Goal: Task Accomplishment & Management: Manage account settings

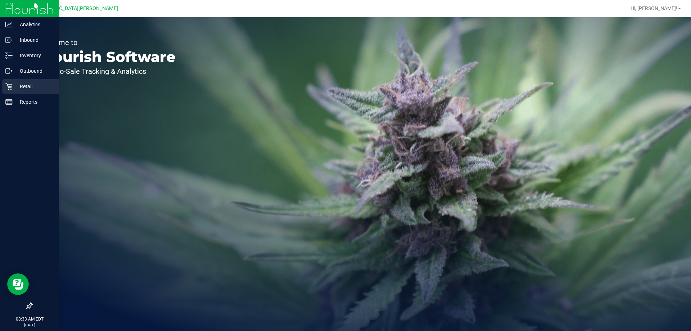
click at [14, 87] on p "Retail" at bounding box center [34, 86] width 43 height 9
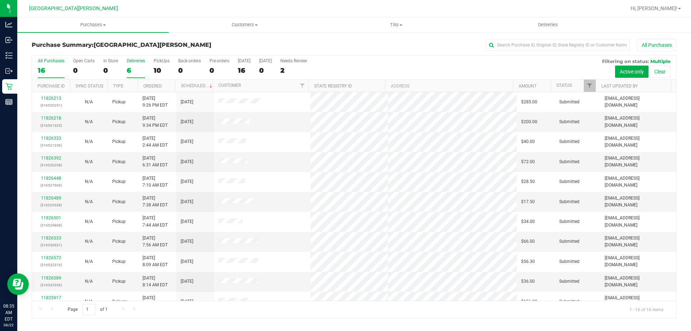
click at [138, 68] on div "6" at bounding box center [136, 70] width 18 height 8
click at [0, 0] on input "Deliveries 6" at bounding box center [0, 0] width 0 height 0
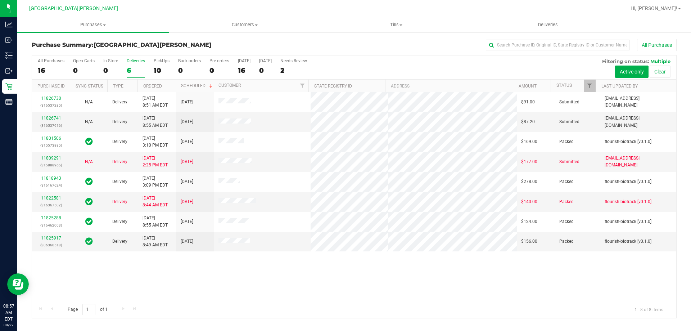
click at [133, 64] on label "Deliveries 6" at bounding box center [136, 68] width 18 height 20
click at [0, 0] on input "Deliveries 6" at bounding box center [0, 0] width 0 height 0
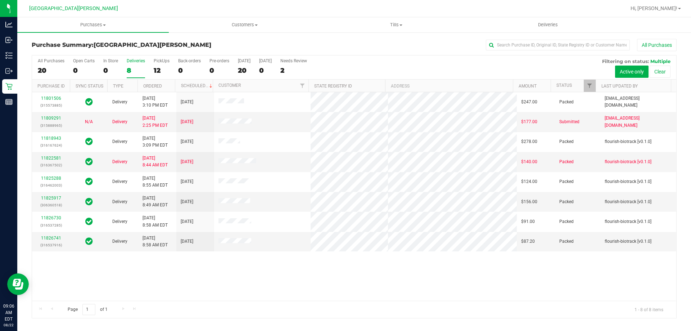
click at [135, 66] on div "8" at bounding box center [136, 70] width 18 height 8
click at [0, 0] on input "Deliveries 8" at bounding box center [0, 0] width 0 height 0
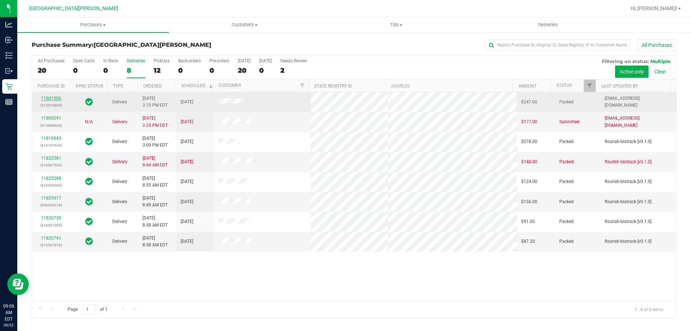
click at [44, 100] on link "11801506" at bounding box center [51, 98] width 20 height 5
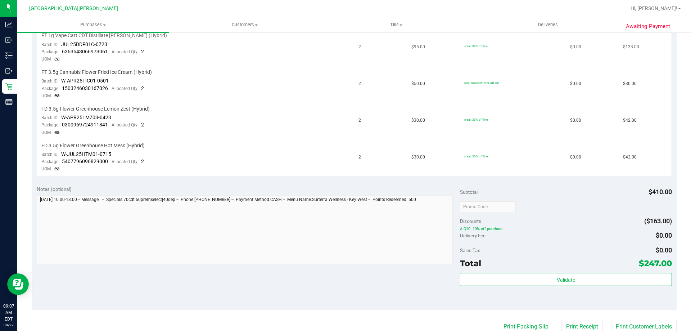
scroll to position [216, 0]
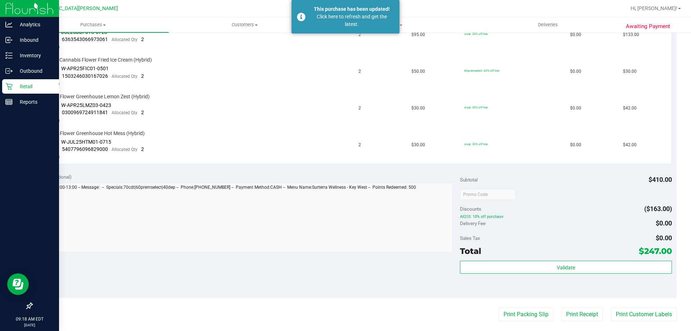
click at [16, 84] on p "Retail" at bounding box center [34, 86] width 43 height 9
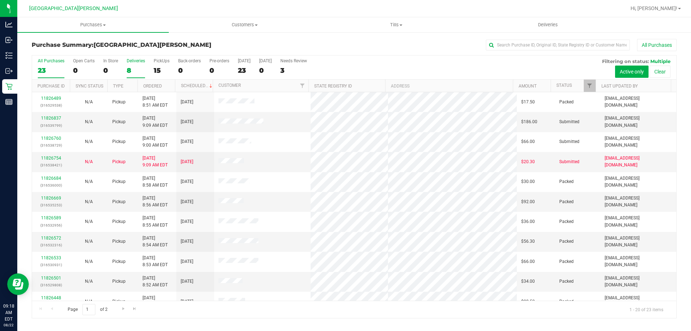
click at [134, 66] on label "Deliveries 8" at bounding box center [136, 68] width 18 height 20
click at [0, 0] on input "Deliveries 8" at bounding box center [0, 0] width 0 height 0
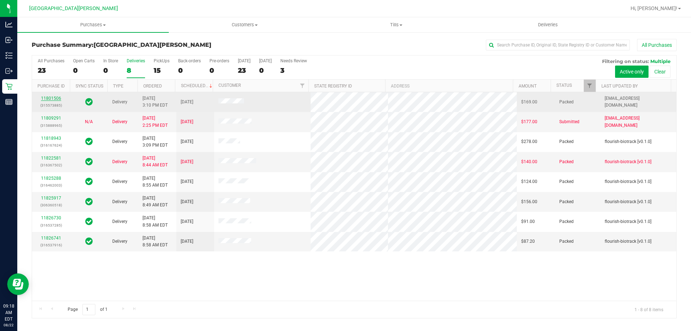
click at [45, 99] on link "11801506" at bounding box center [51, 98] width 20 height 5
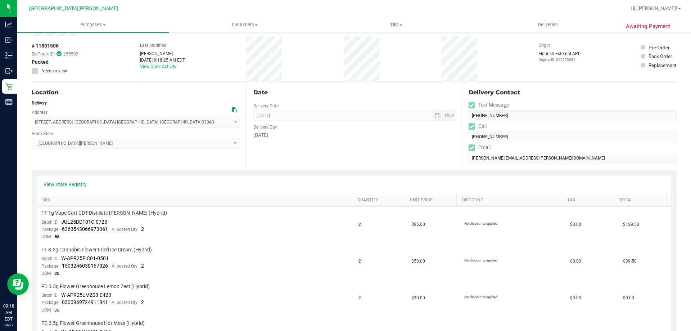
scroll to position [288, 0]
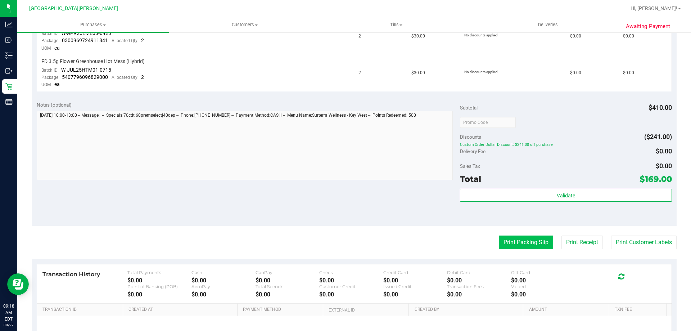
click at [519, 241] on button "Print Packing Slip" at bounding box center [526, 242] width 54 height 14
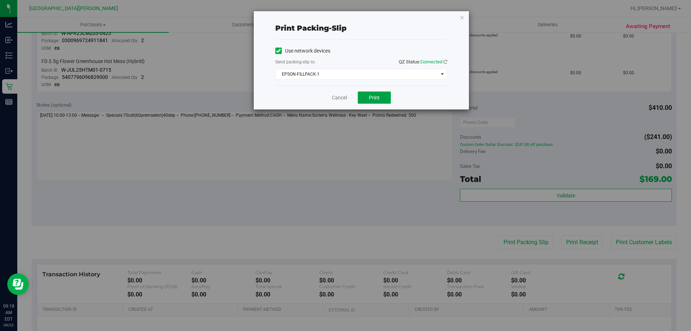
click at [378, 97] on span "Print" at bounding box center [374, 98] width 11 height 6
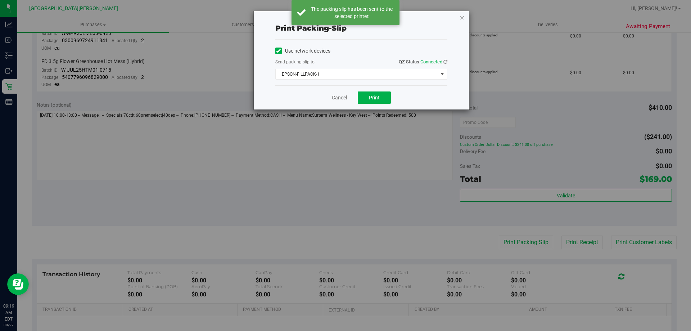
click at [462, 15] on icon "button" at bounding box center [462, 17] width 5 height 9
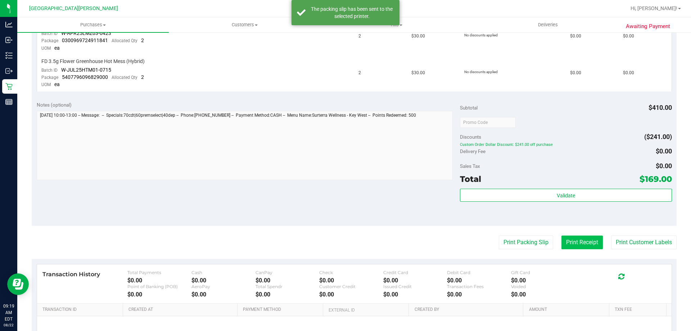
click at [575, 240] on button "Print Receipt" at bounding box center [582, 242] width 41 height 14
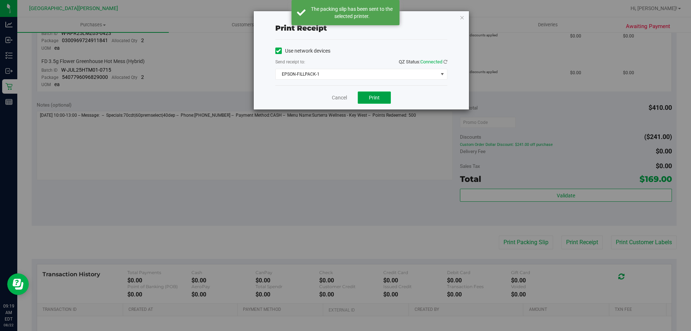
click at [372, 95] on span "Print" at bounding box center [374, 98] width 11 height 6
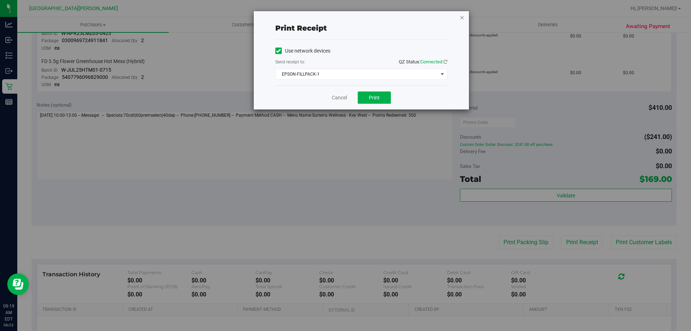
click at [463, 20] on icon "button" at bounding box center [462, 17] width 5 height 9
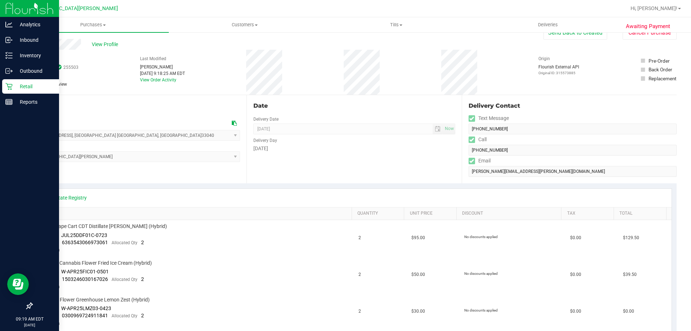
scroll to position [0, 0]
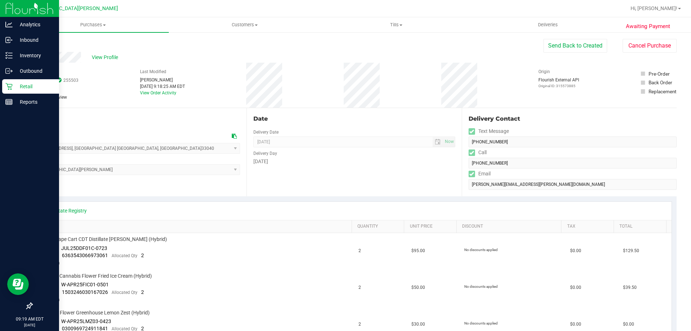
click at [31, 84] on p "Retail" at bounding box center [34, 86] width 43 height 9
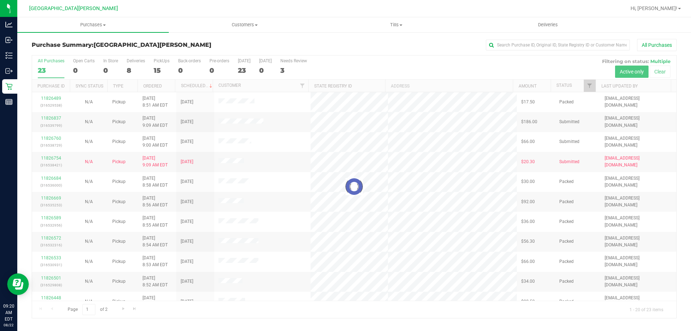
click at [130, 66] on div at bounding box center [354, 186] width 644 height 262
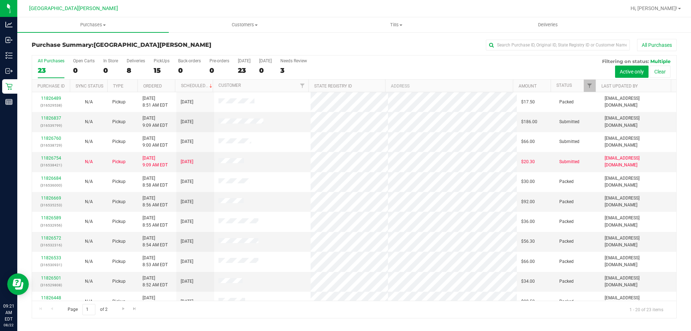
click at [130, 66] on div "8" at bounding box center [136, 70] width 18 height 8
click at [0, 0] on input "Deliveries 8" at bounding box center [0, 0] width 0 height 0
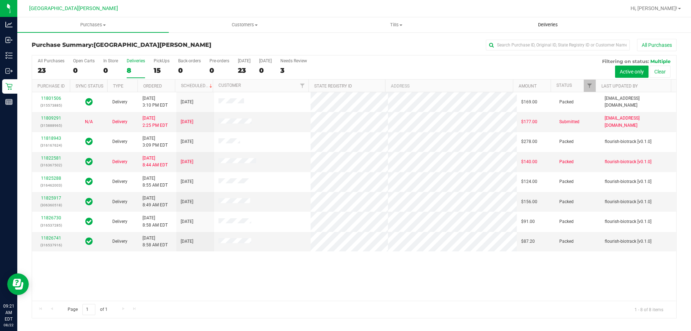
click at [549, 26] on span "Deliveries" at bounding box center [548, 25] width 39 height 6
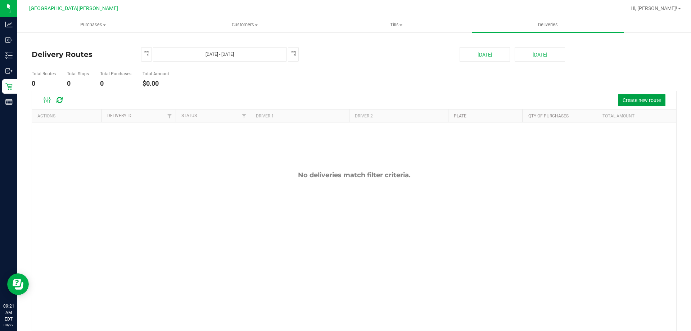
click at [630, 103] on span "Create new route" at bounding box center [642, 100] width 38 height 6
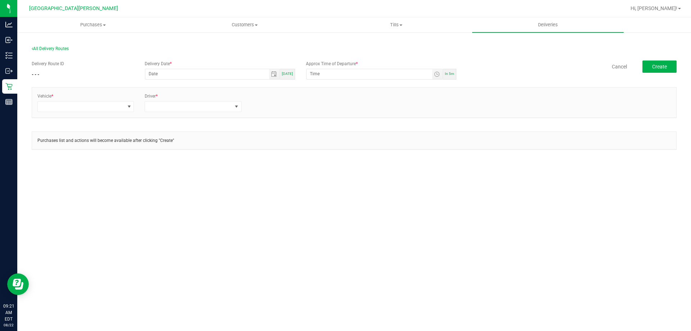
click at [293, 75] on div "Today" at bounding box center [287, 74] width 15 height 11
type input "08/22/2025"
click at [438, 71] on span "Toggle time list" at bounding box center [437, 74] width 10 height 10
click at [322, 155] on li "9" at bounding box center [321, 155] width 17 height 10
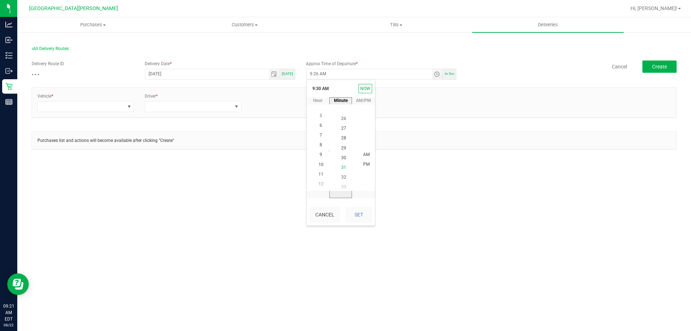
scroll to position [293, 0]
click at [343, 156] on span "30" at bounding box center [343, 154] width 5 height 5
click at [359, 154] on li "AM" at bounding box center [366, 155] width 17 height 10
click at [366, 217] on button "Set" at bounding box center [358, 215] width 27 height 16
type input "9:30 AM"
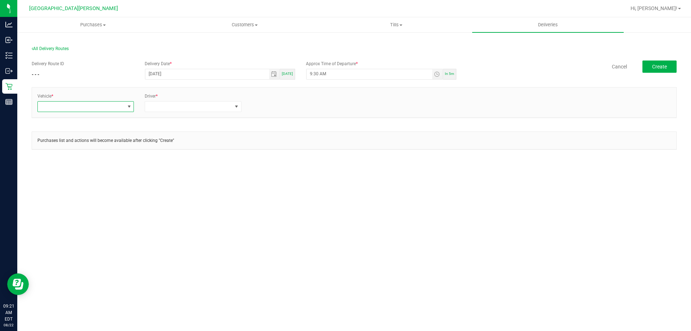
click at [67, 108] on span at bounding box center [81, 107] width 87 height 10
type input "kick"
click at [77, 134] on li "FL-KICKS-01" at bounding box center [86, 137] width 96 height 12
click at [173, 108] on span at bounding box center [188, 107] width 87 height 10
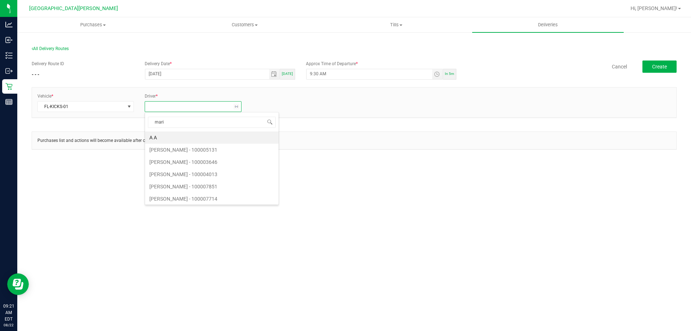
type input "marie"
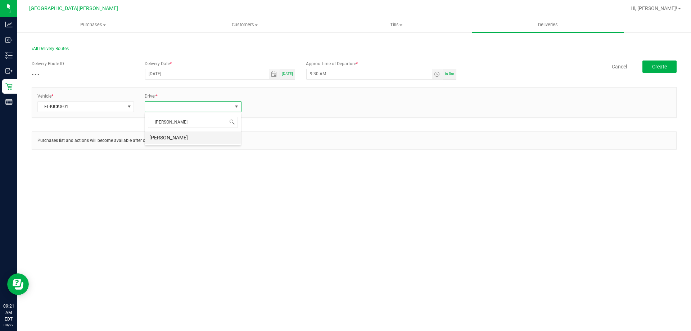
click at [182, 138] on li "MARIE PAVAGEAU" at bounding box center [193, 137] width 96 height 12
click at [264, 103] on link "+ Add Driver" at bounding box center [264, 104] width 24 height 5
click at [269, 102] on span at bounding box center [296, 107] width 87 height 10
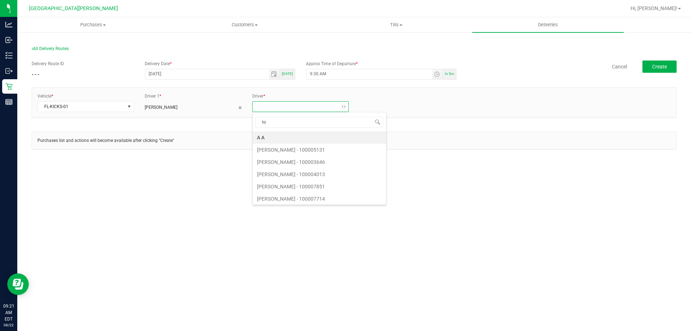
type input "tom"
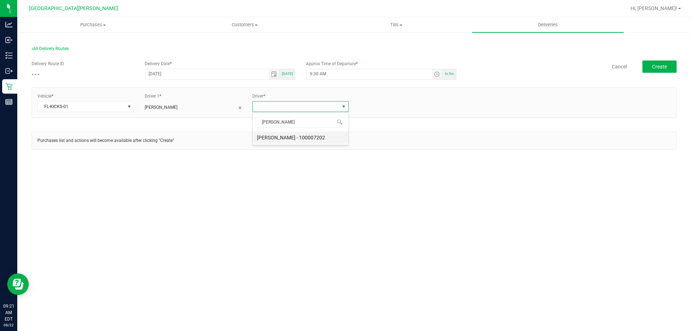
click at [315, 139] on li "Tom Sawyer - 100007202" at bounding box center [301, 137] width 96 height 12
click at [661, 67] on span "Create" at bounding box center [659, 67] width 15 height 6
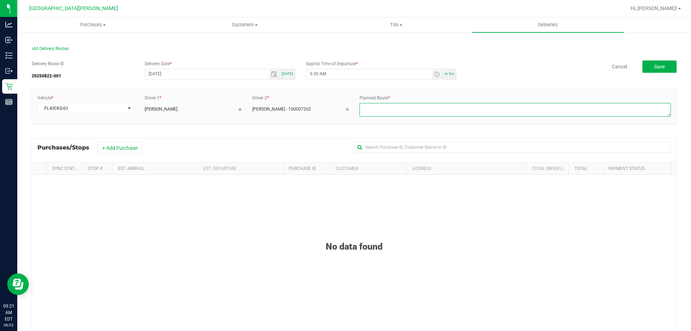
click at [376, 108] on textarea at bounding box center [515, 110] width 311 height 14
type textarea "up and down the keys"
drag, startPoint x: 376, startPoint y: 108, endPoint x: 197, endPoint y: 247, distance: 226.6
click at [197, 247] on div "No data found" at bounding box center [354, 237] width 644 height 28
click at [137, 149] on button "+ Add Purchase" at bounding box center [120, 148] width 45 height 12
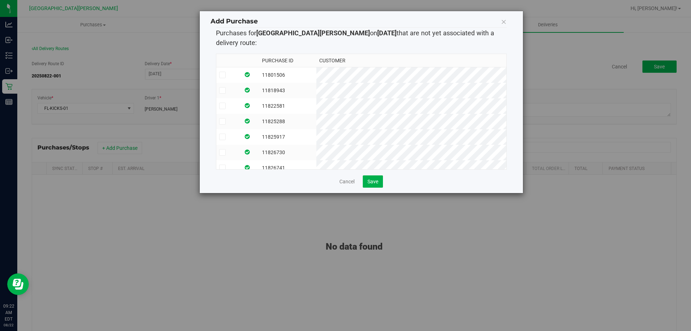
click at [229, 72] on label at bounding box center [228, 75] width 18 height 6
click at [0, 0] on input "checkbox" at bounding box center [0, 0] width 0 height 0
click at [226, 87] on label at bounding box center [228, 90] width 18 height 6
click at [0, 0] on input "checkbox" at bounding box center [0, 0] width 0 height 0
click at [225, 103] on span at bounding box center [222, 106] width 6 height 6
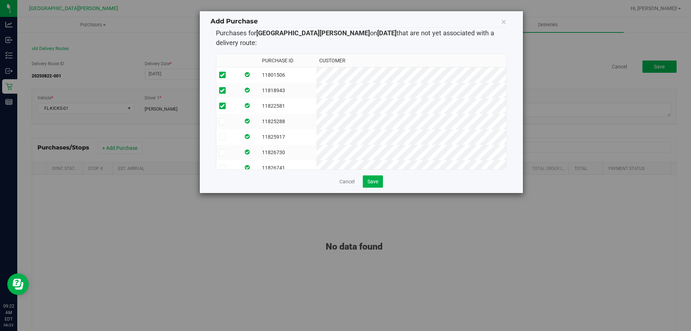
click at [0, 0] on input "checkbox" at bounding box center [0, 0] width 0 height 0
click at [224, 118] on span at bounding box center [222, 121] width 6 height 6
click at [0, 0] on input "checkbox" at bounding box center [0, 0] width 0 height 0
click at [225, 134] on span at bounding box center [222, 137] width 6 height 6
click at [0, 0] on input "checkbox" at bounding box center [0, 0] width 0 height 0
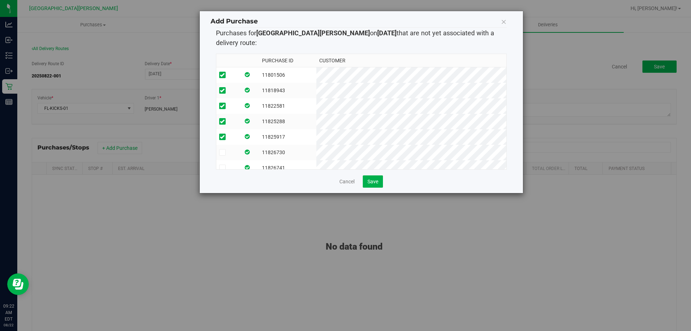
click at [227, 149] on label at bounding box center [228, 152] width 18 height 6
click at [0, 0] on input "checkbox" at bounding box center [0, 0] width 0 height 0
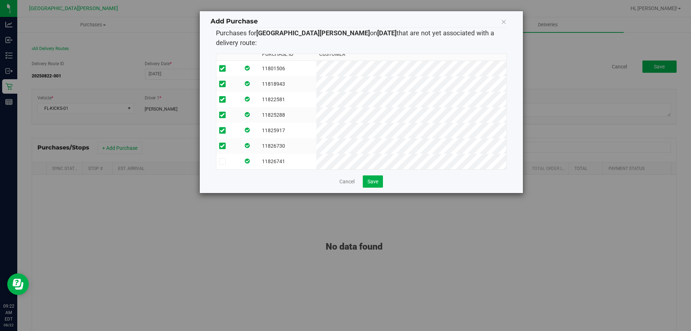
scroll to position [12, 0]
click at [221, 161] on icon at bounding box center [222, 161] width 5 height 0
click at [0, 0] on input "checkbox" at bounding box center [0, 0] width 0 height 0
click at [369, 179] on span "Save" at bounding box center [373, 182] width 11 height 6
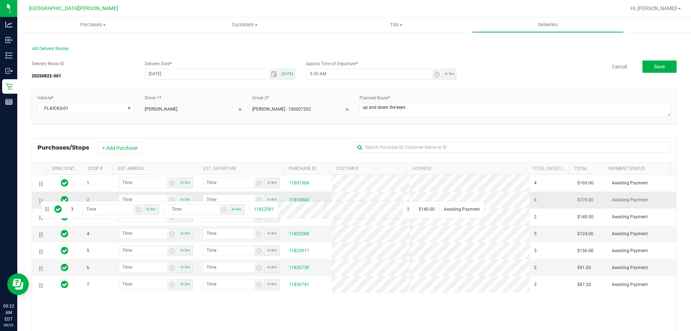
drag, startPoint x: 41, startPoint y: 219, endPoint x: 40, endPoint y: 200, distance: 18.8
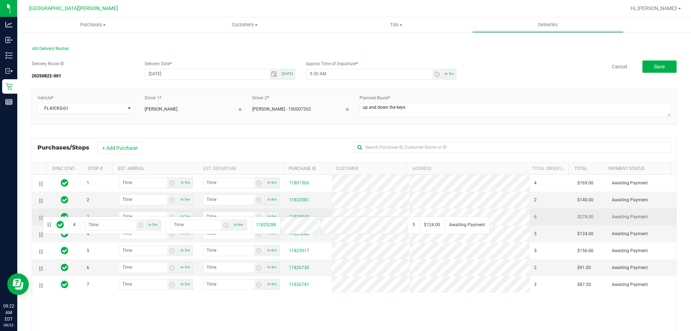
drag, startPoint x: 42, startPoint y: 236, endPoint x: 42, endPoint y: 216, distance: 20.5
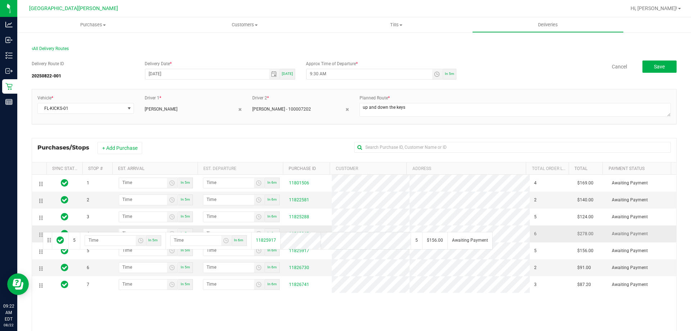
drag, startPoint x: 41, startPoint y: 252, endPoint x: 42, endPoint y: 231, distance: 21.2
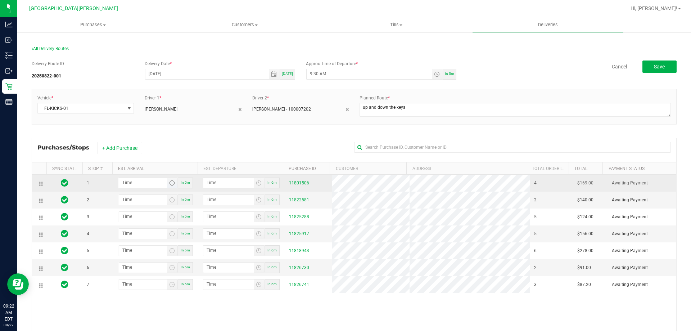
click at [170, 184] on span "Toggle time list" at bounding box center [172, 183] width 6 height 6
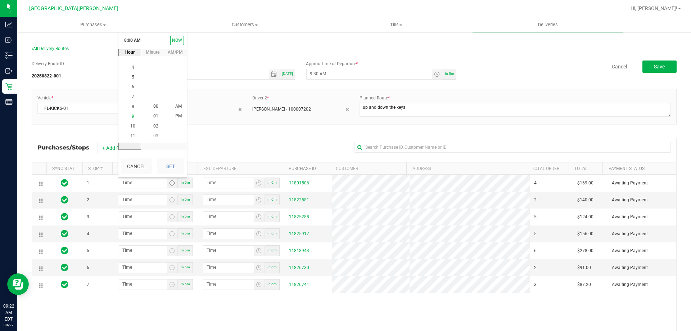
click at [132, 117] on span "9" at bounding box center [133, 116] width 3 height 5
click at [156, 85] on span "45" at bounding box center [155, 87] width 5 height 5
click at [175, 104] on span "AM" at bounding box center [178, 106] width 6 height 5
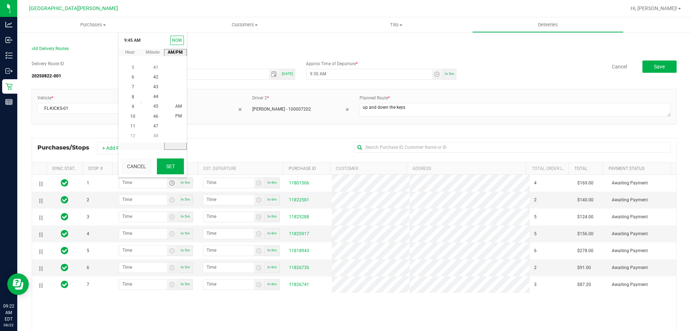
click at [170, 162] on button "Set" at bounding box center [170, 166] width 27 height 16
type input "9:45 AM"
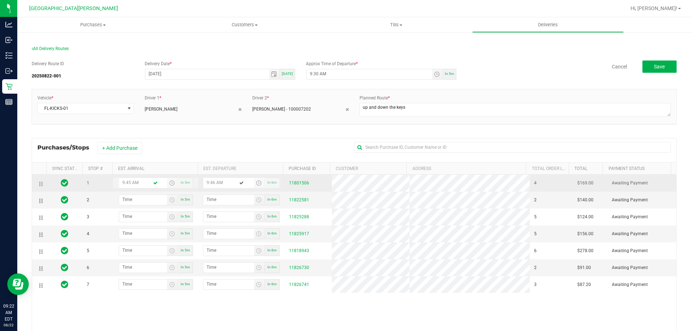
click at [256, 181] on span "Toggle time list" at bounding box center [259, 183] width 6 height 6
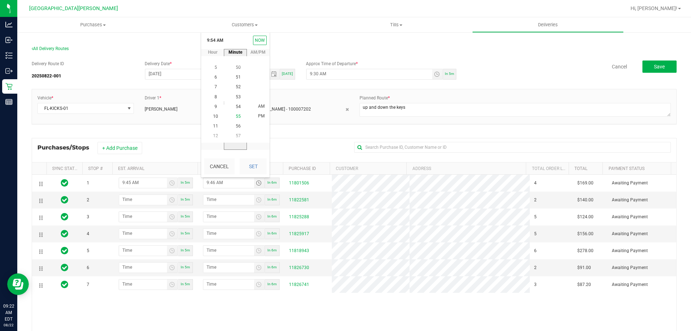
click at [238, 118] on span "55" at bounding box center [238, 116] width 5 height 5
click at [259, 108] on span "AM" at bounding box center [261, 106] width 6 height 5
click at [259, 158] on button "Set" at bounding box center [253, 166] width 27 height 16
type input "9:55 AM"
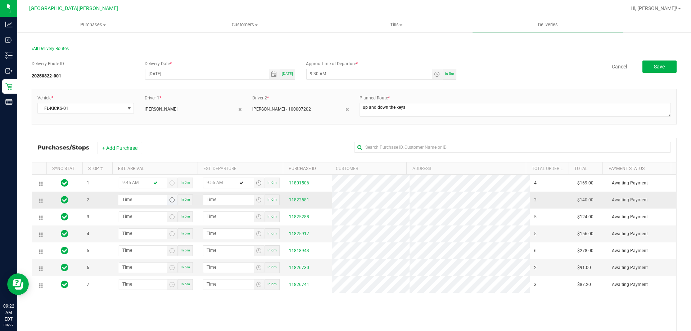
click at [170, 198] on span "Toggle time list" at bounding box center [172, 200] width 6 height 6
click at [130, 105] on span "10" at bounding box center [132, 103] width 5 height 5
click at [156, 105] on span "05" at bounding box center [155, 104] width 5 height 5
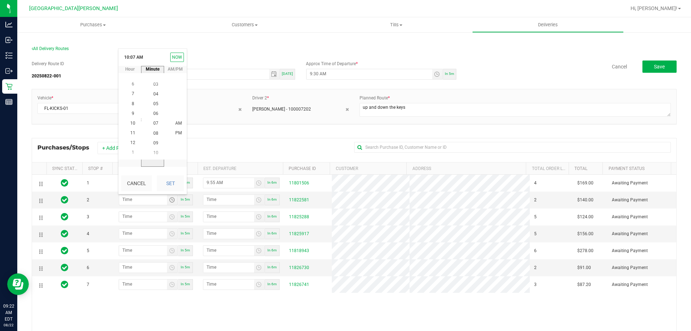
scroll to position [49, 0]
click at [171, 121] on li "AM" at bounding box center [178, 124] width 17 height 10
click at [171, 176] on button "Set" at bounding box center [170, 183] width 27 height 16
type input "10:05 AM"
click at [256, 201] on span "Toggle time list" at bounding box center [259, 200] width 6 height 6
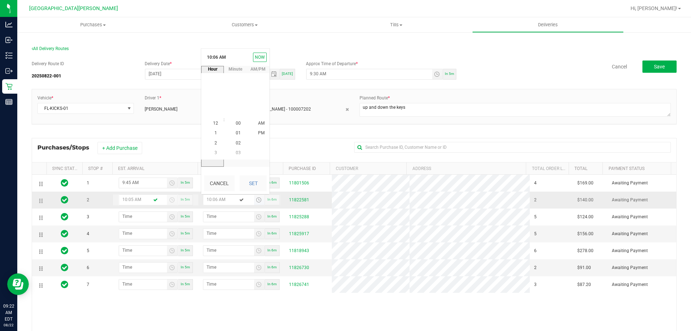
scroll to position [98, 0]
click at [236, 133] on span "15" at bounding box center [238, 133] width 5 height 5
click at [258, 124] on span "AM" at bounding box center [261, 123] width 6 height 5
click at [251, 181] on button "Set" at bounding box center [253, 183] width 27 height 16
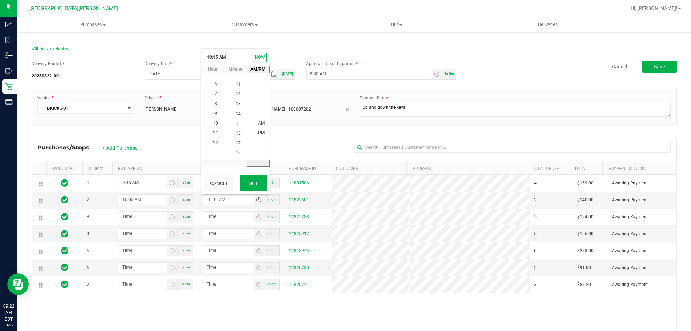
type input "10:15 AM"
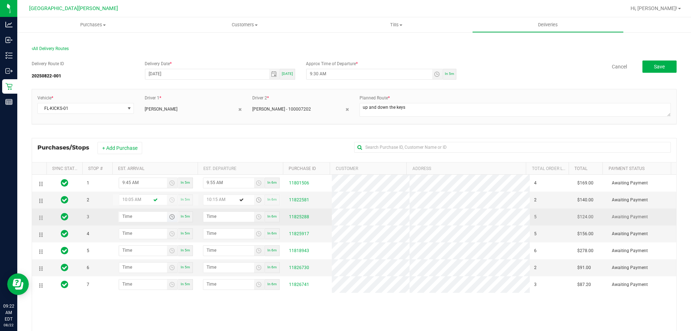
click at [169, 216] on span "Toggle time list" at bounding box center [172, 217] width 6 height 6
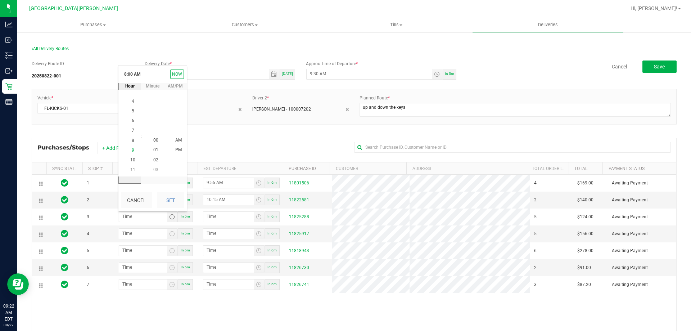
scroll to position [78, 0]
click at [132, 161] on span "10" at bounding box center [132, 159] width 5 height 5
click at [153, 120] on span "30" at bounding box center [155, 120] width 5 height 5
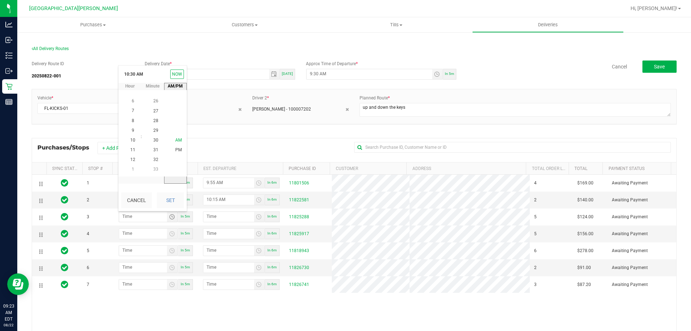
click at [177, 140] on span "AM" at bounding box center [178, 140] width 6 height 5
click at [173, 191] on div "Cancel Set" at bounding box center [152, 200] width 68 height 22
click at [172, 201] on button "Set" at bounding box center [170, 200] width 27 height 16
type input "10:30 AM"
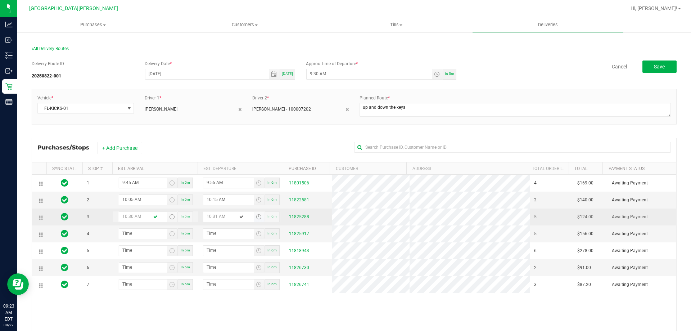
click at [256, 219] on span "Toggle time list" at bounding box center [259, 217] width 6 height 6
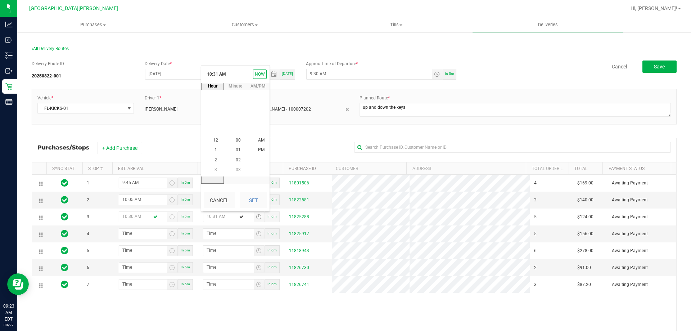
scroll to position [98, 0]
click at [237, 150] on span "40" at bounding box center [238, 150] width 5 height 5
click at [259, 141] on span "AM" at bounding box center [261, 140] width 6 height 5
click at [256, 195] on button "Set" at bounding box center [253, 200] width 27 height 16
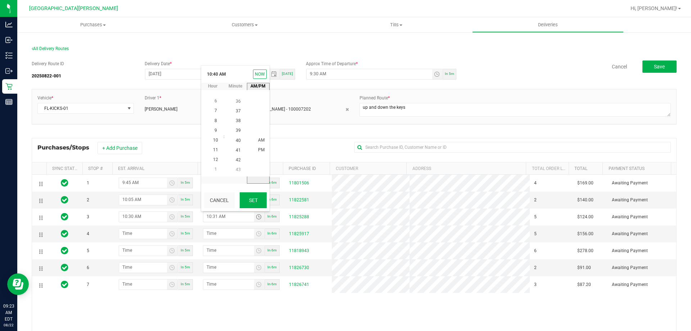
type input "10:40 AM"
click at [169, 233] on span "Toggle time list" at bounding box center [172, 234] width 6 height 6
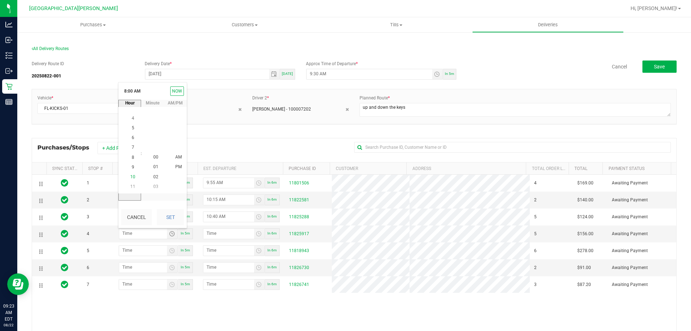
click at [137, 175] on li "10" at bounding box center [132, 177] width 17 height 10
click at [154, 158] on span "50" at bounding box center [155, 157] width 5 height 5
click at [172, 156] on li "AM" at bounding box center [178, 158] width 17 height 10
click at [171, 212] on button "Set" at bounding box center [170, 217] width 27 height 16
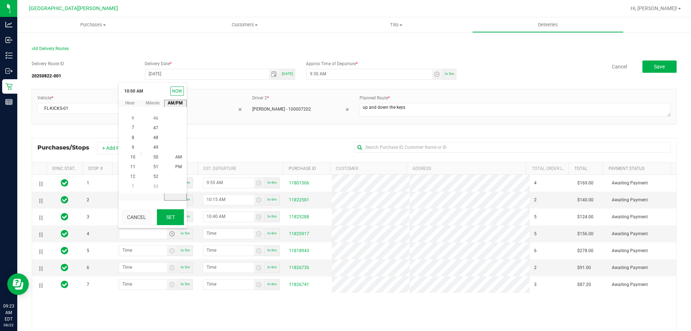
type input "10:50 AM"
click at [256, 234] on span "Toggle time list" at bounding box center [259, 234] width 6 height 6
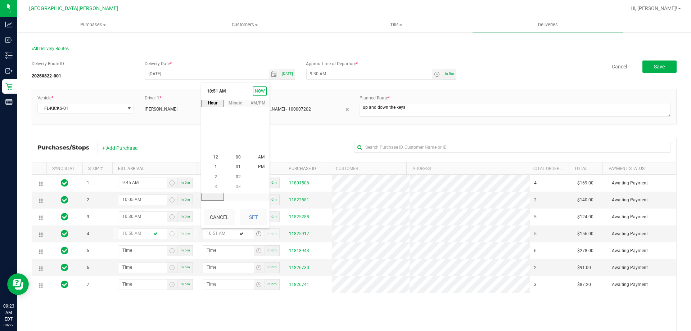
scroll to position [499, 0]
click at [213, 167] on span "11" at bounding box center [215, 166] width 5 height 5
click at [236, 156] on span "00" at bounding box center [238, 157] width 5 height 5
click at [258, 156] on span "AM" at bounding box center [261, 157] width 6 height 5
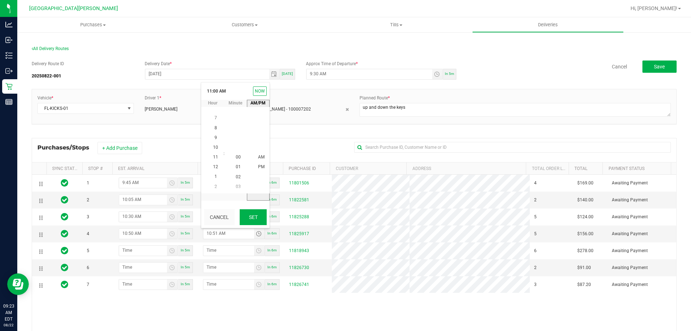
click at [253, 214] on button "Set" at bounding box center [253, 217] width 27 height 16
type input "11:00 AM"
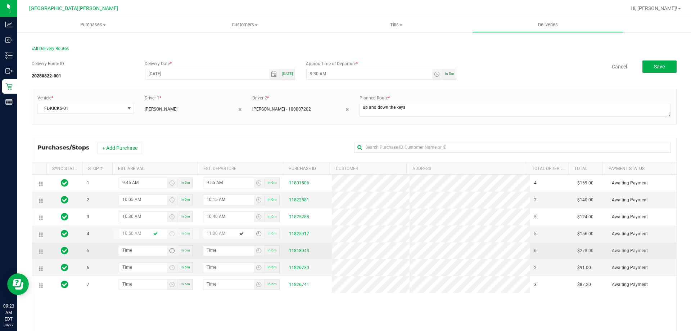
click at [171, 250] on span "Toggle time list" at bounding box center [172, 251] width 6 height 6
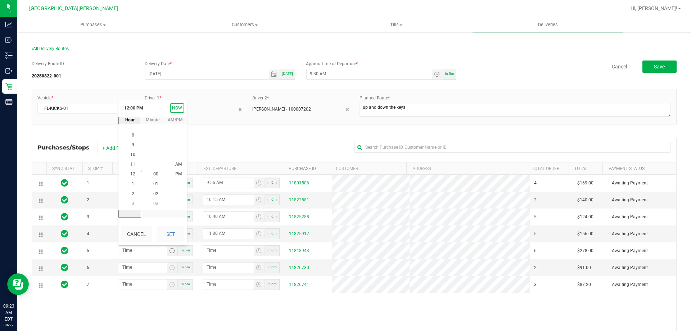
click at [132, 166] on span "11" at bounding box center [132, 164] width 5 height 5
click at [212, 316] on div "1 9:45 AM In 5m 9:55 AM In 6m 11801506 4 $169.00 Awaiting Payment 2 10:05 AM In…" at bounding box center [354, 279] width 644 height 208
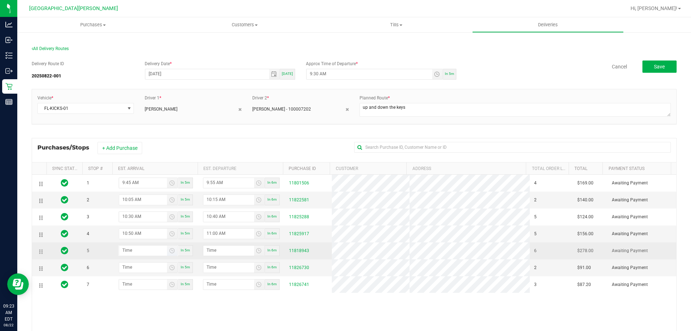
click at [174, 253] on span "Toggle time list" at bounding box center [172, 251] width 10 height 10
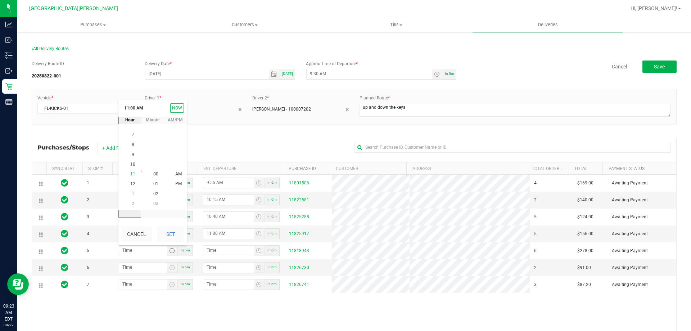
click at [133, 172] on li "11" at bounding box center [132, 174] width 17 height 10
click at [154, 191] on span "20" at bounding box center [155, 193] width 5 height 5
click at [175, 176] on span "AM" at bounding box center [178, 174] width 6 height 5
click at [168, 227] on button "Set" at bounding box center [170, 234] width 27 height 16
type input "11:20 AM"
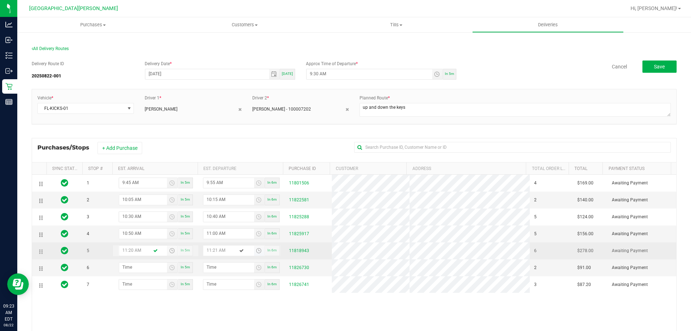
click at [257, 252] on span "Toggle time list" at bounding box center [259, 251] width 6 height 6
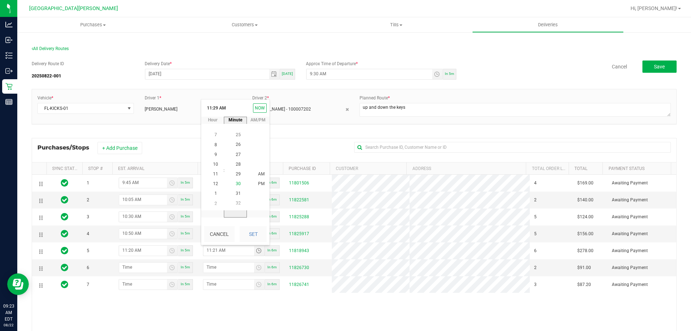
click at [236, 185] on span "30" at bounding box center [238, 183] width 5 height 5
click at [253, 175] on li "AM" at bounding box center [261, 175] width 17 height 10
click at [254, 232] on button "Set" at bounding box center [253, 234] width 27 height 16
type input "11:30 AM"
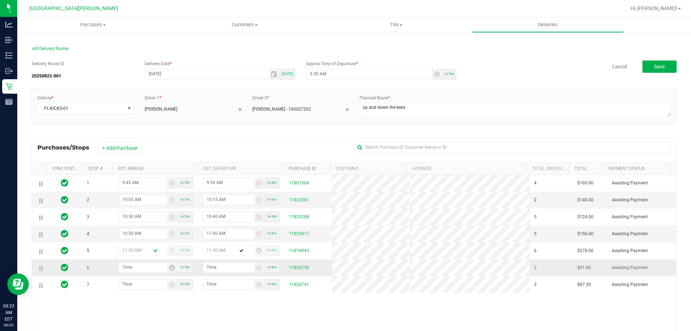
click at [170, 267] on span "Toggle time list" at bounding box center [172, 268] width 6 height 6
click at [134, 193] on li "12" at bounding box center [132, 191] width 17 height 10
click at [153, 191] on span "00" at bounding box center [155, 191] width 5 height 5
click at [177, 199] on span "PM" at bounding box center [178, 200] width 6 height 5
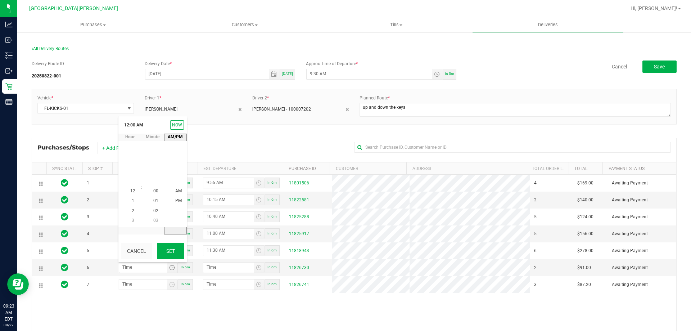
scroll to position [10, 0]
click at [174, 251] on button "Set" at bounding box center [170, 251] width 27 height 16
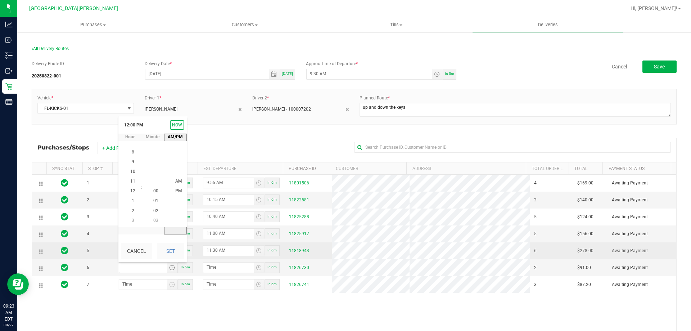
type input "12:00 PM"
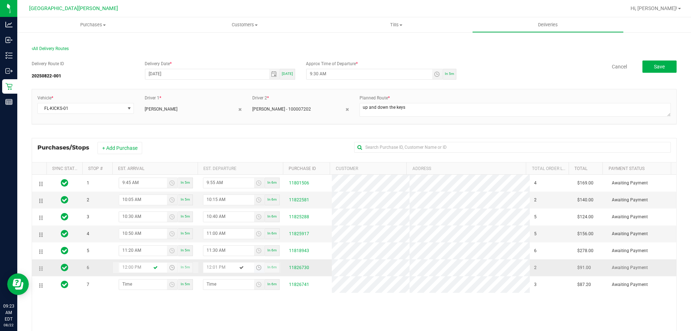
click at [256, 269] on span "Toggle time list" at bounding box center [259, 268] width 6 height 6
click at [237, 198] on span "10" at bounding box center [238, 200] width 5 height 5
click at [261, 191] on span "PM" at bounding box center [261, 191] width 6 height 5
drag, startPoint x: 261, startPoint y: 191, endPoint x: 255, endPoint y: 196, distance: 7.1
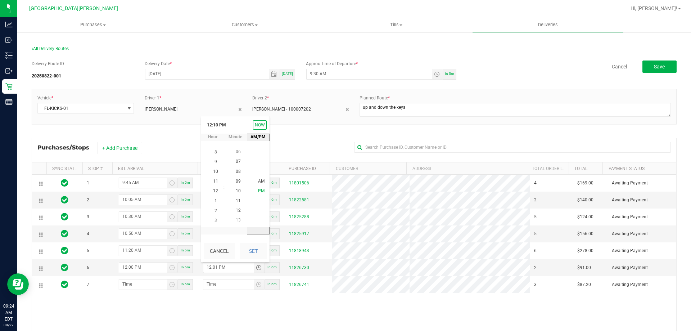
click at [253, 199] on kendo-virtualization "AM PM" at bounding box center [261, 191] width 101 height 86
click at [258, 192] on span "PM" at bounding box center [261, 191] width 6 height 5
click at [250, 251] on button "Set" at bounding box center [253, 251] width 27 height 16
type input "12:10 PM"
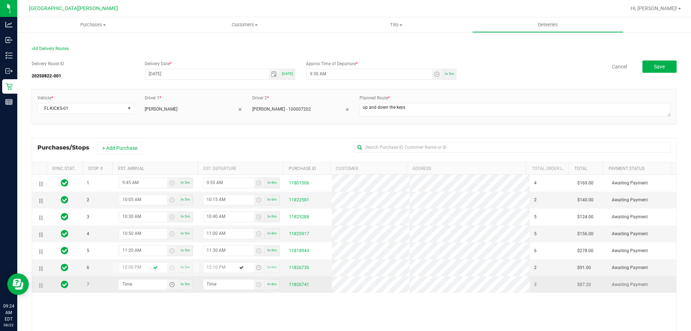
click at [170, 286] on span "Toggle time list" at bounding box center [172, 285] width 6 height 6
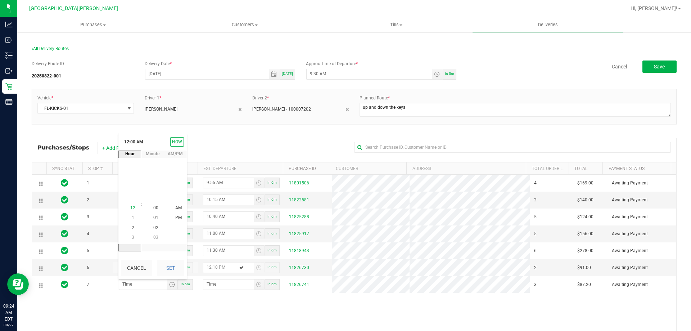
click at [130, 210] on span "12" at bounding box center [132, 208] width 5 height 5
click at [154, 211] on li "20" at bounding box center [155, 208] width 17 height 10
click at [176, 217] on span "PM" at bounding box center [178, 217] width 6 height 5
click at [169, 267] on button "Set" at bounding box center [170, 268] width 27 height 16
type input "12:20 PM"
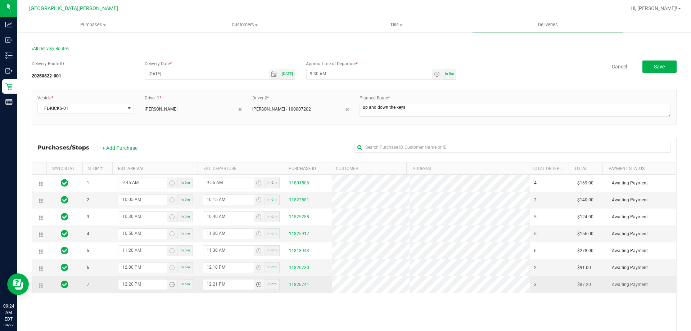
click at [257, 284] on span "Toggle time list" at bounding box center [259, 285] width 6 height 6
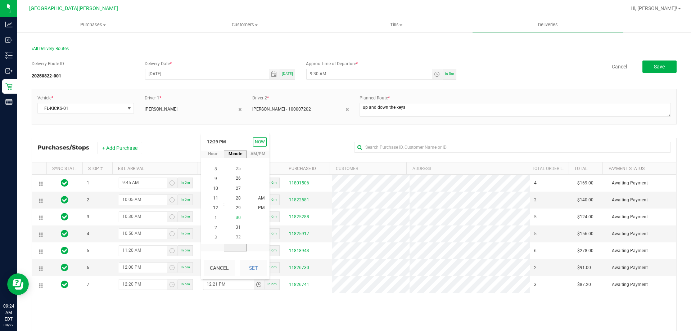
click at [238, 221] on li "30" at bounding box center [238, 218] width 17 height 10
click at [256, 211] on li "PM" at bounding box center [261, 208] width 17 height 10
click at [253, 265] on button "Set" at bounding box center [253, 268] width 27 height 16
type input "12:30 PM"
click at [658, 61] on button "Save" at bounding box center [660, 66] width 34 height 12
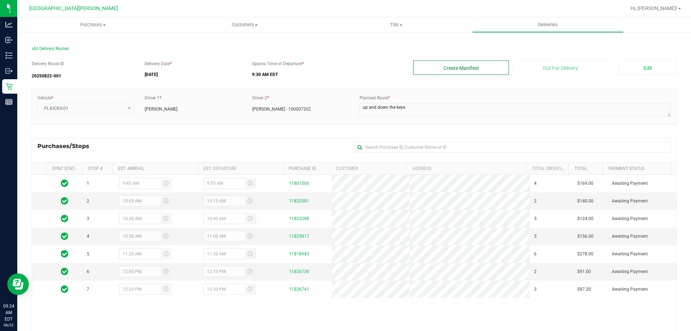
click at [478, 66] on button "Create Manifest" at bounding box center [461, 67] width 96 height 14
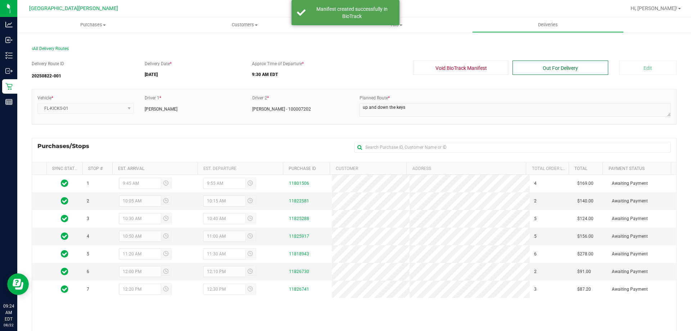
click at [547, 64] on button "Out For Delivery" at bounding box center [561, 67] width 96 height 14
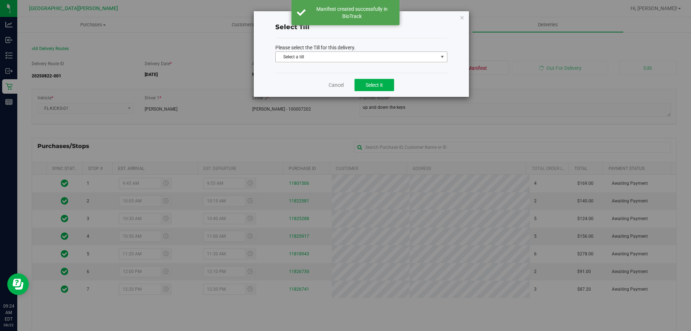
click at [382, 58] on span "Select a till" at bounding box center [357, 57] width 162 height 10
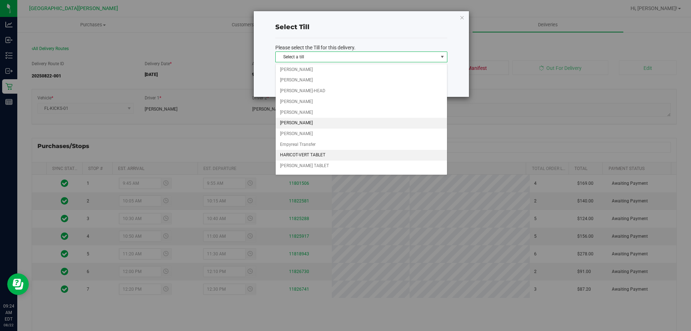
scroll to position [72, 0]
click at [316, 113] on li "EDMUND-MOONEY" at bounding box center [361, 116] width 171 height 11
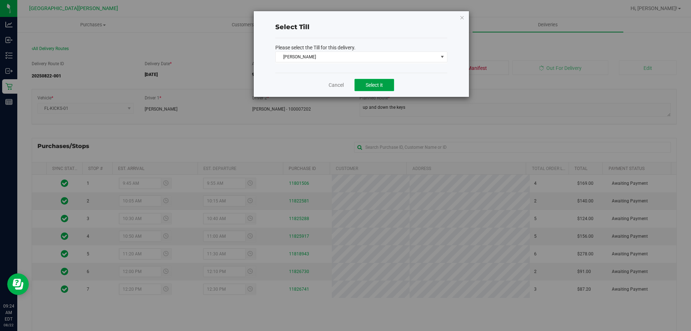
click at [381, 86] on span "Select it" at bounding box center [374, 85] width 17 height 6
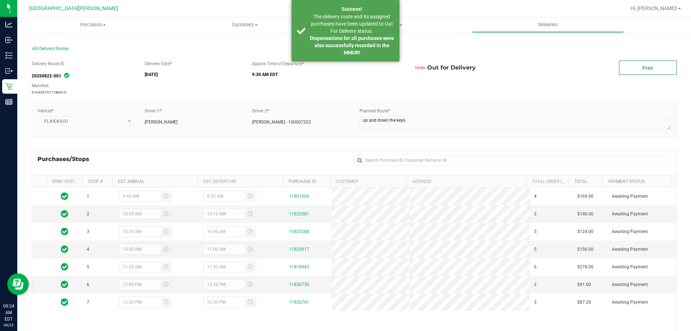
click at [625, 68] on link "Print" at bounding box center [648, 67] width 58 height 14
click at [364, 47] on strong "Dispensations for all purchases were also successfully recorded in the MMUR!" at bounding box center [352, 45] width 84 height 20
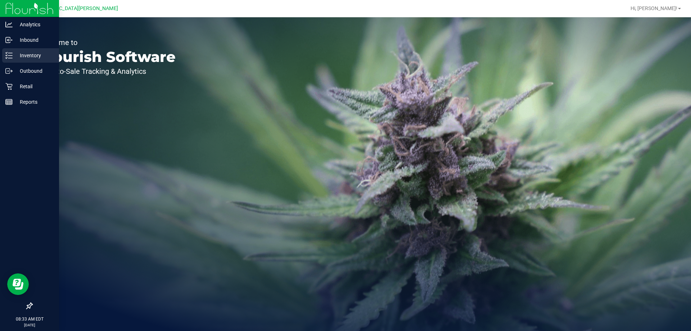
click at [33, 54] on p "Inventory" at bounding box center [34, 55] width 43 height 9
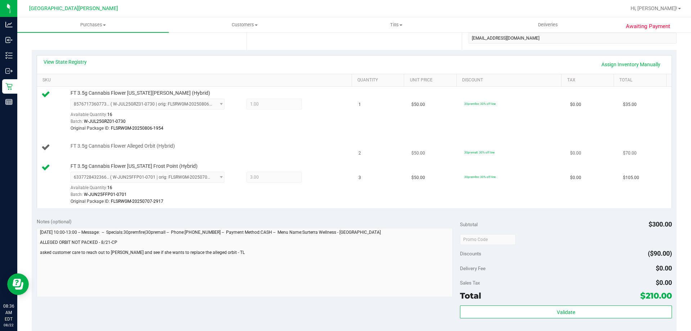
scroll to position [108, 0]
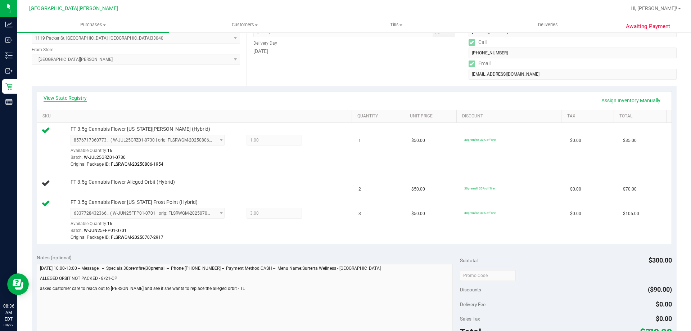
click at [79, 96] on link "View State Registry" at bounding box center [65, 97] width 43 height 7
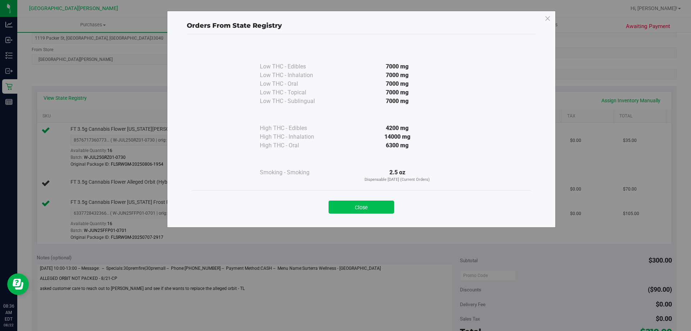
click at [368, 206] on button "Close" at bounding box center [362, 207] width 66 height 13
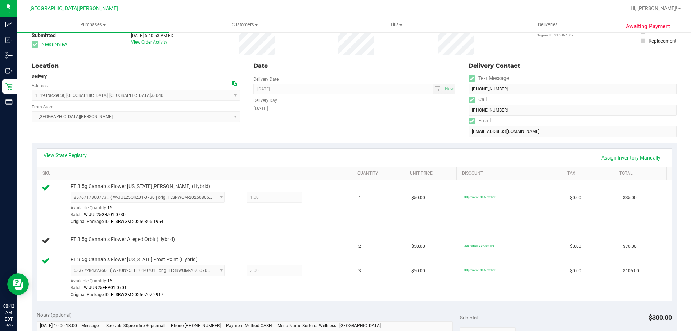
scroll to position [0, 0]
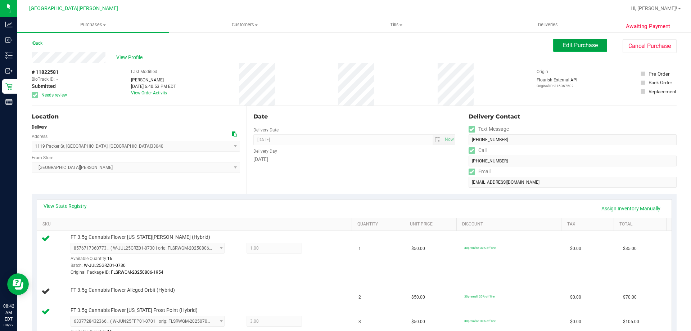
click at [563, 47] on span "Edit Purchase" at bounding box center [580, 45] width 35 height 7
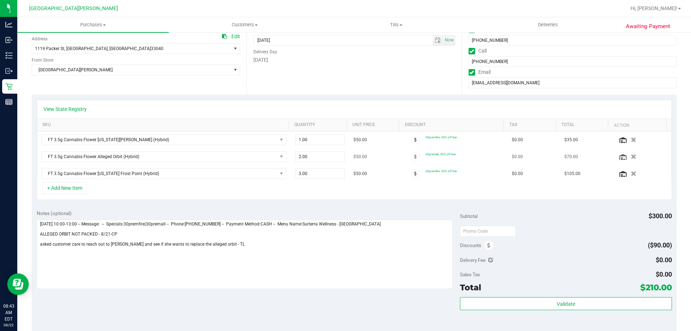
scroll to position [108, 0]
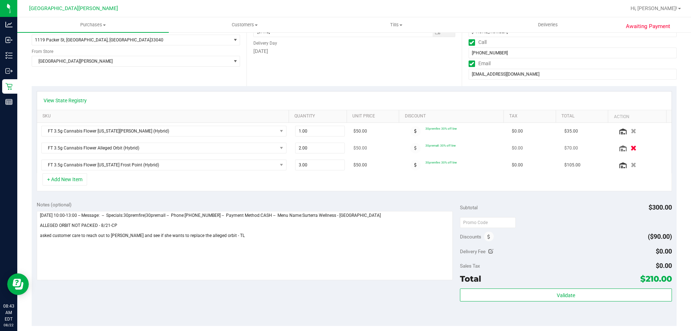
click at [631, 149] on icon "button" at bounding box center [634, 147] width 6 height 5
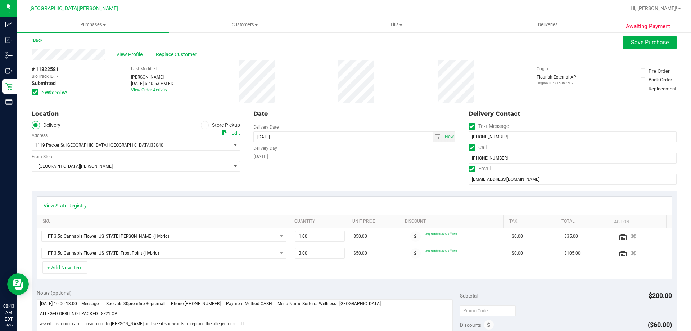
scroll to position [0, 0]
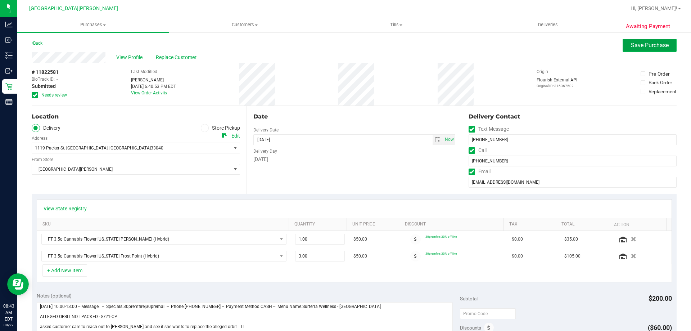
click at [638, 46] on span "Save Purchase" at bounding box center [650, 45] width 38 height 7
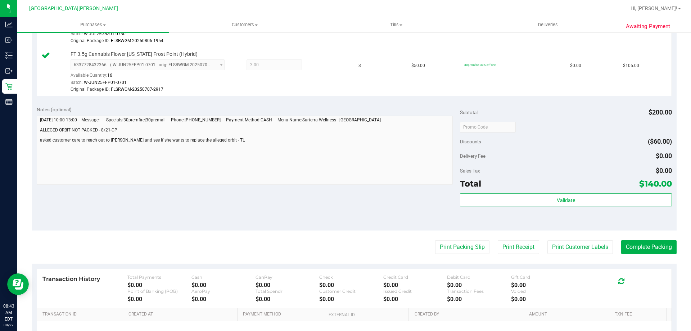
scroll to position [252, 0]
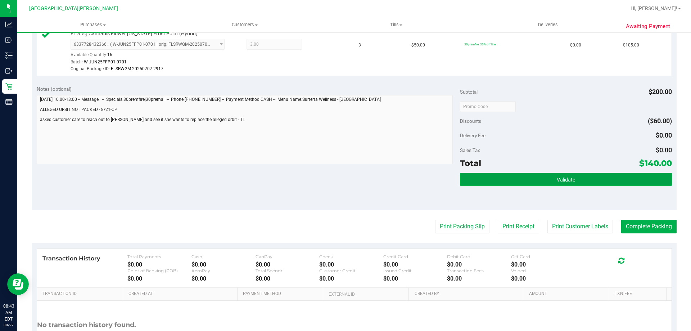
click at [559, 177] on span "Validate" at bounding box center [566, 180] width 18 height 6
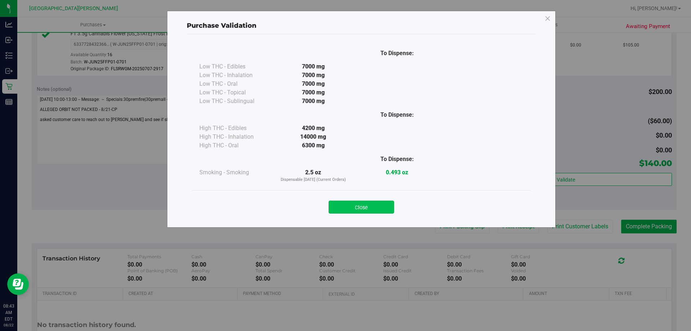
click at [372, 207] on button "Close" at bounding box center [362, 207] width 66 height 13
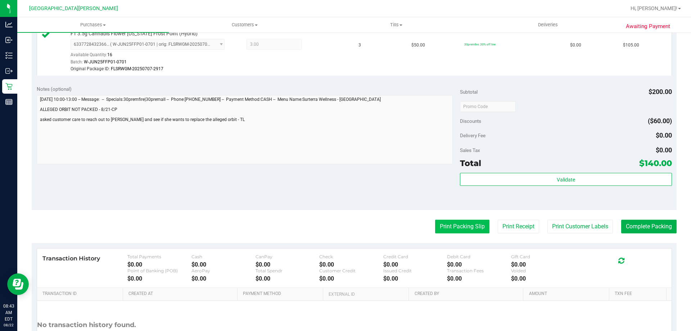
click at [453, 229] on button "Print Packing Slip" at bounding box center [462, 227] width 54 height 14
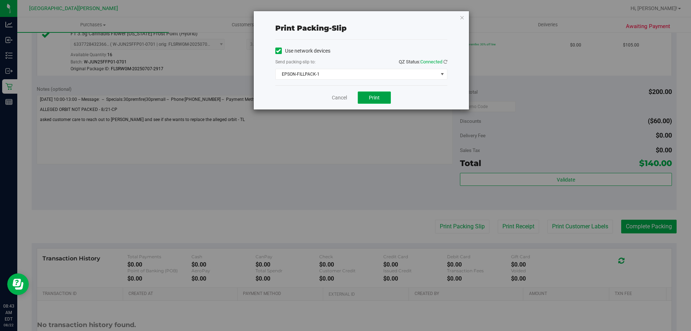
click at [377, 98] on span "Print" at bounding box center [374, 98] width 11 height 6
click at [463, 17] on icon "button" at bounding box center [462, 17] width 5 height 9
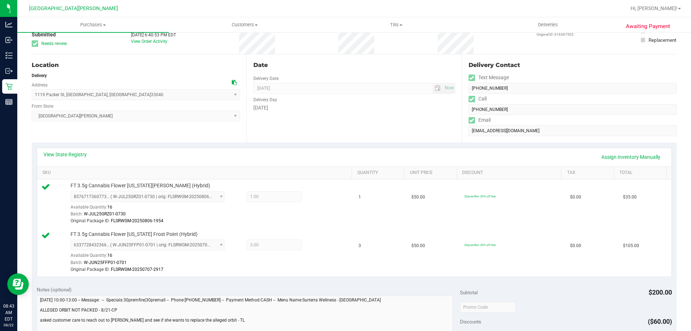
scroll to position [180, 0]
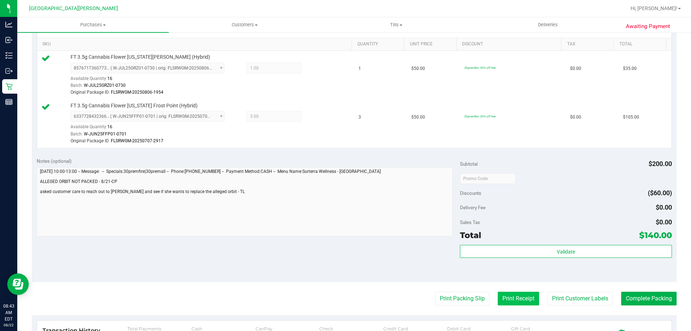
click at [498, 302] on button "Print Receipt" at bounding box center [518, 299] width 41 height 14
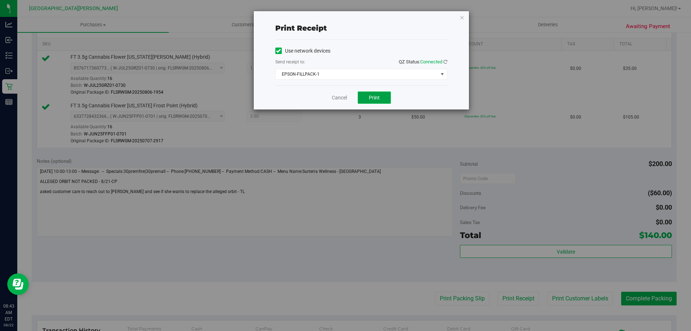
click at [370, 99] on span "Print" at bounding box center [374, 98] width 11 height 6
click at [462, 19] on icon "button" at bounding box center [462, 17] width 5 height 9
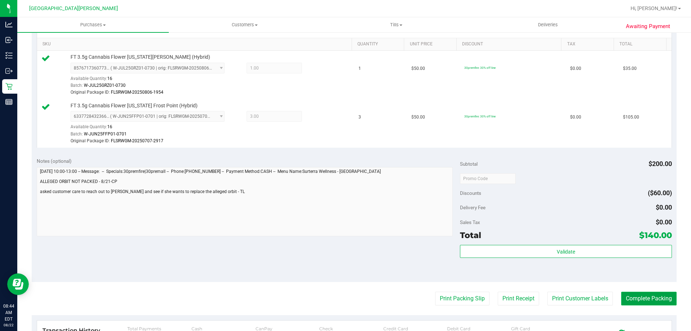
click at [629, 295] on button "Complete Packing" at bounding box center [648, 299] width 55 height 14
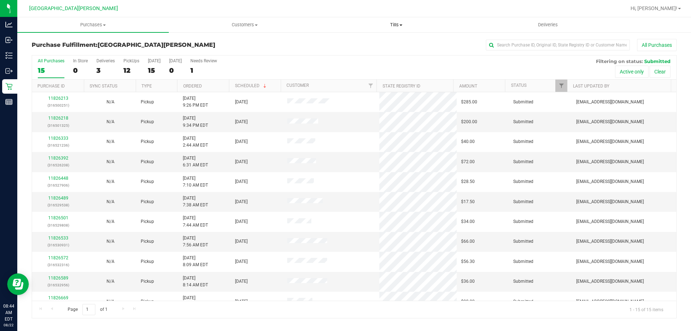
click at [398, 24] on span "Tills" at bounding box center [396, 25] width 151 height 6
click at [350, 45] on span "Manage tills" at bounding box center [344, 43] width 49 height 6
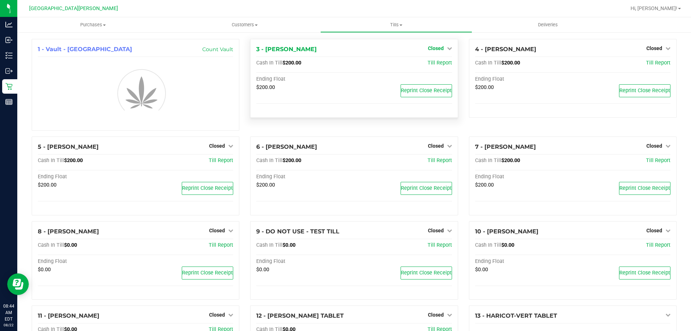
click at [447, 49] on icon at bounding box center [449, 48] width 5 height 5
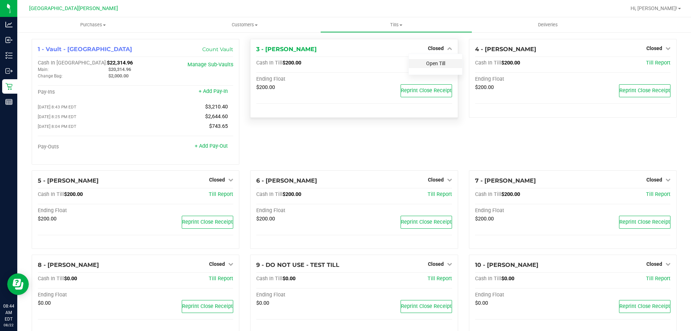
click at [433, 66] on link "Open Till" at bounding box center [435, 63] width 19 height 6
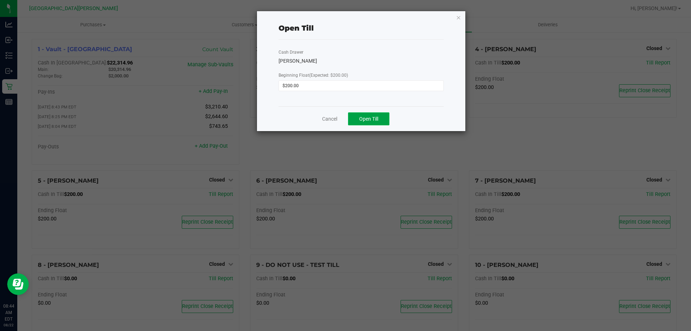
click at [377, 120] on span "Open Till" at bounding box center [368, 119] width 19 height 6
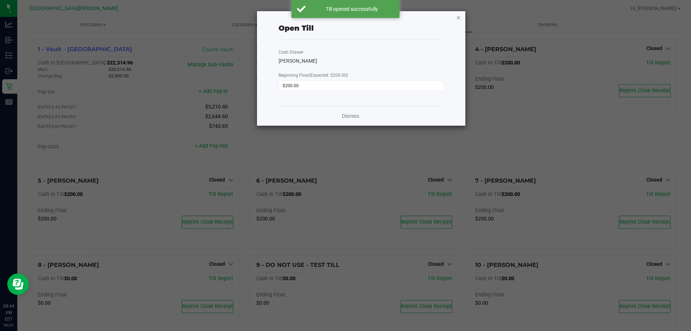
click at [458, 18] on icon "button" at bounding box center [458, 17] width 5 height 9
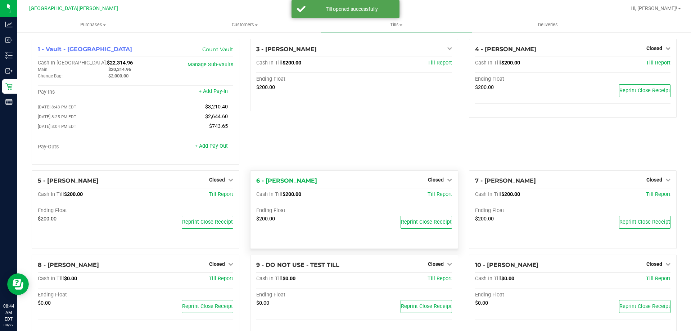
click at [428, 184] on div "Closed" at bounding box center [440, 179] width 24 height 9
click at [430, 180] on span "Closed" at bounding box center [436, 180] width 16 height 6
click at [429, 197] on link "Open Till" at bounding box center [435, 195] width 19 height 6
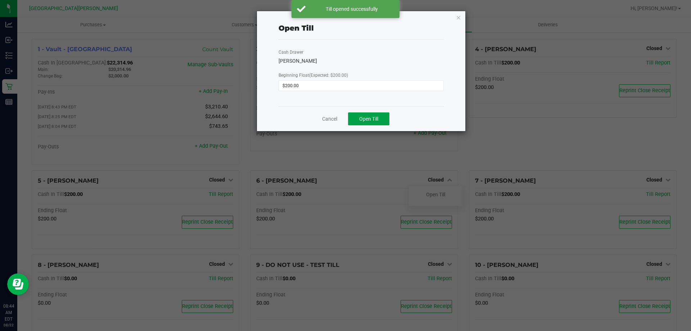
click at [376, 117] on span "Open Till" at bounding box center [368, 119] width 19 height 6
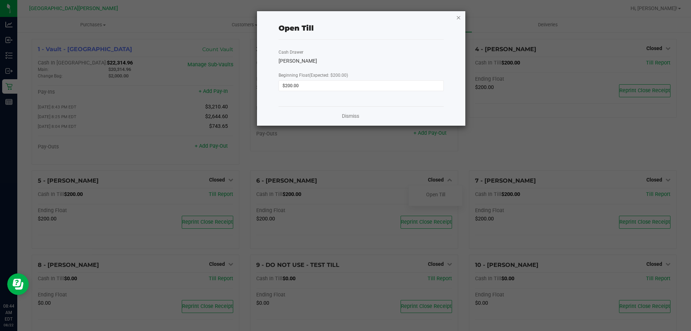
click at [459, 18] on icon "button" at bounding box center [458, 17] width 5 height 9
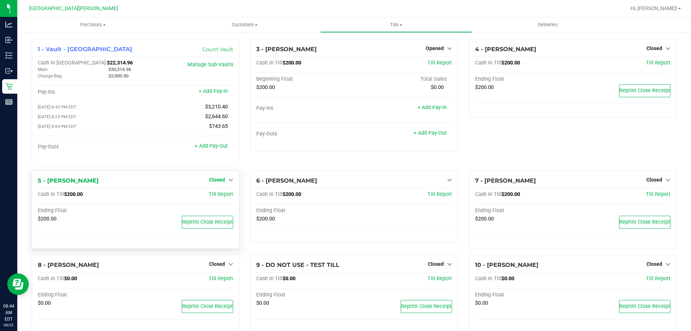
click at [220, 183] on span "Closed" at bounding box center [217, 180] width 16 height 6
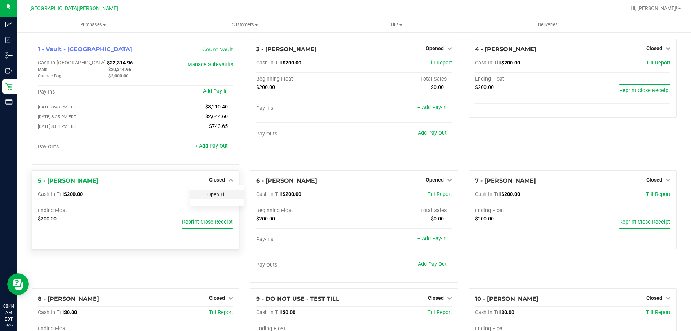
click at [217, 195] on link "Open Till" at bounding box center [216, 195] width 19 height 6
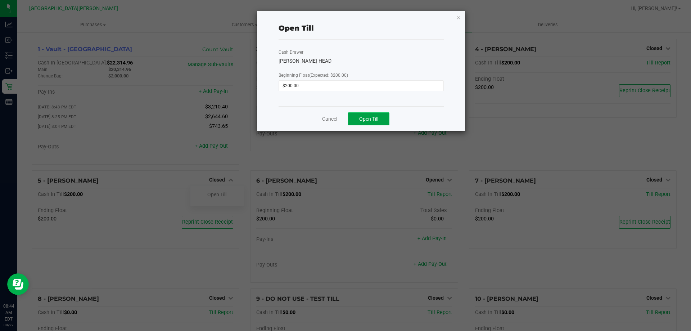
click at [371, 118] on span "Open Till" at bounding box center [368, 119] width 19 height 6
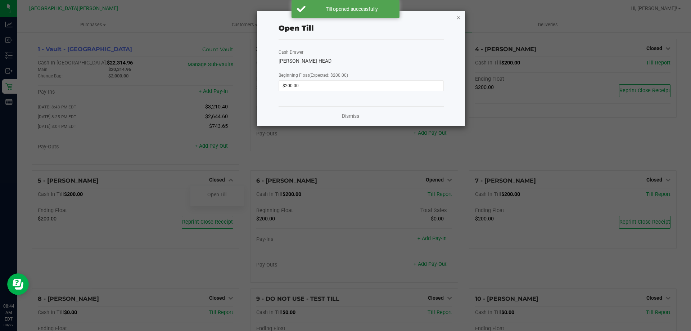
click at [457, 18] on icon "button" at bounding box center [458, 17] width 5 height 9
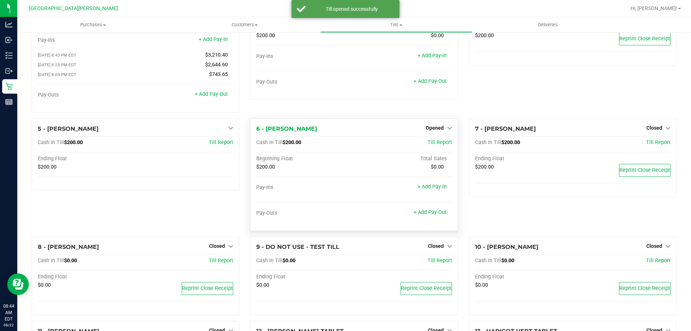
scroll to position [144, 0]
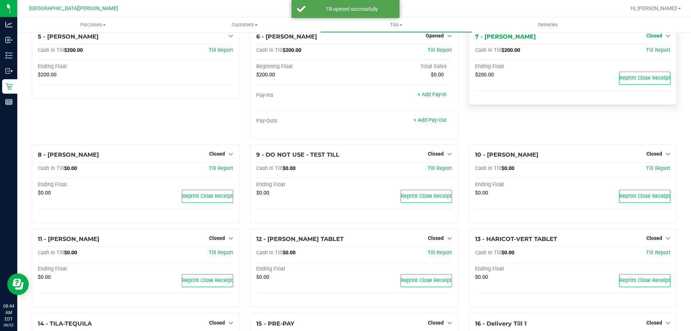
click at [647, 37] on span "Closed" at bounding box center [655, 36] width 16 height 6
click at [645, 53] on link "Open Till" at bounding box center [654, 51] width 19 height 6
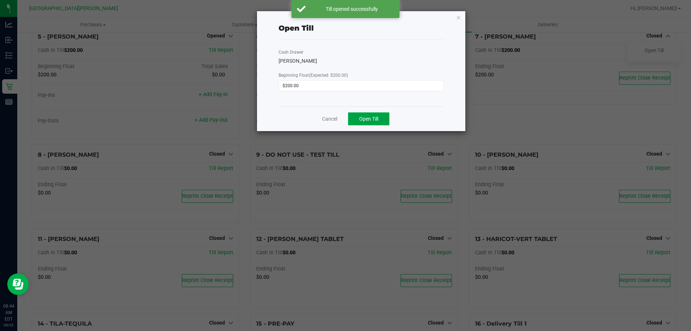
click at [370, 117] on span "Open Till" at bounding box center [368, 119] width 19 height 6
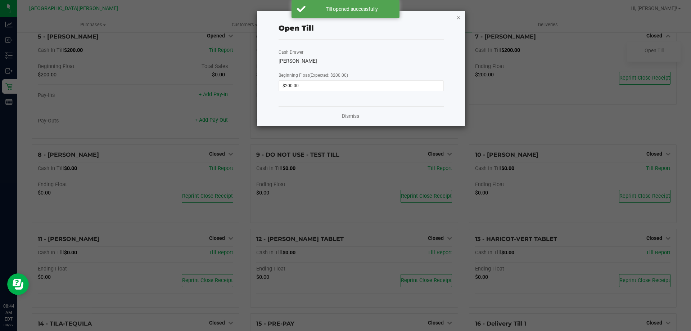
click at [459, 21] on icon "button" at bounding box center [458, 17] width 5 height 9
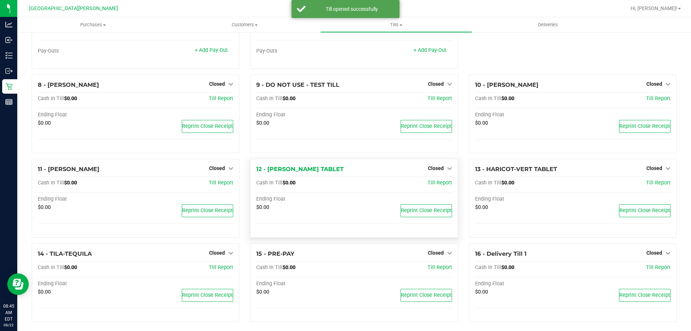
scroll to position [220, 0]
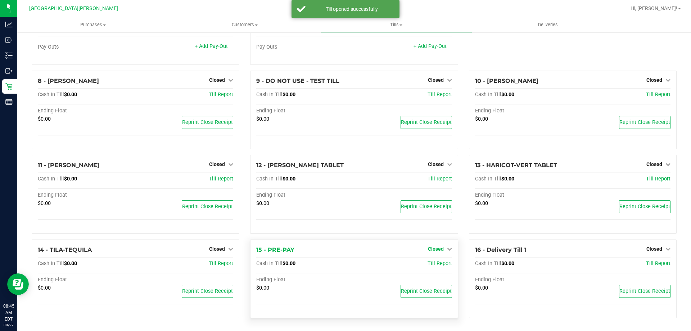
click at [436, 248] on span "Closed" at bounding box center [436, 249] width 16 height 6
click at [431, 265] on link "Open Till" at bounding box center [435, 264] width 19 height 6
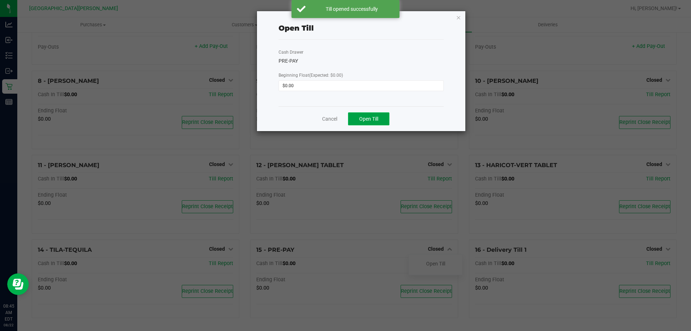
click at [368, 116] on span "Open Till" at bounding box center [368, 119] width 19 height 6
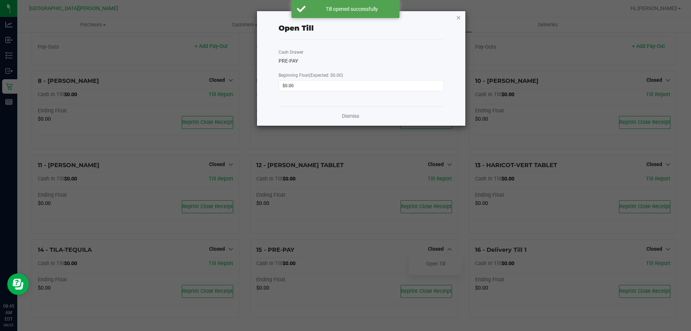
click at [460, 18] on icon "button" at bounding box center [458, 17] width 5 height 9
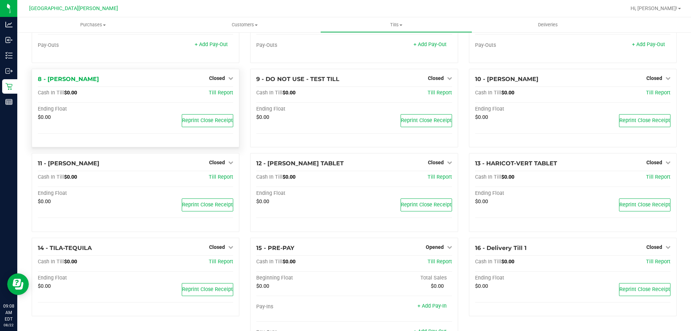
scroll to position [0, 0]
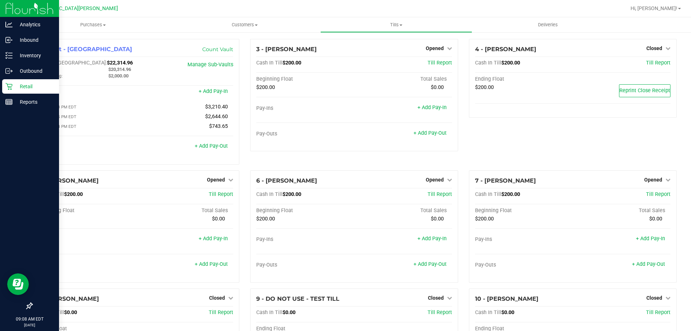
click at [3, 85] on div "Retail" at bounding box center [30, 86] width 57 height 14
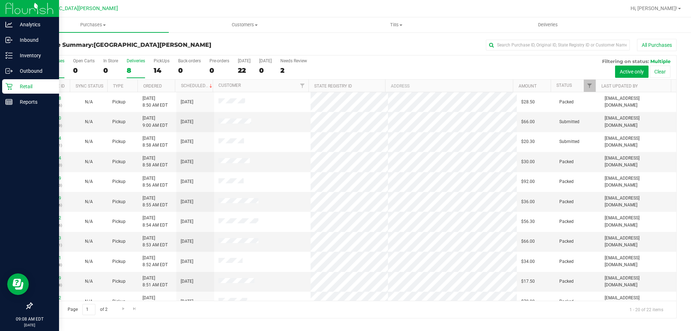
click at [129, 60] on div "Deliveries" at bounding box center [136, 60] width 18 height 5
click at [0, 0] on input "Deliveries 8" at bounding box center [0, 0] width 0 height 0
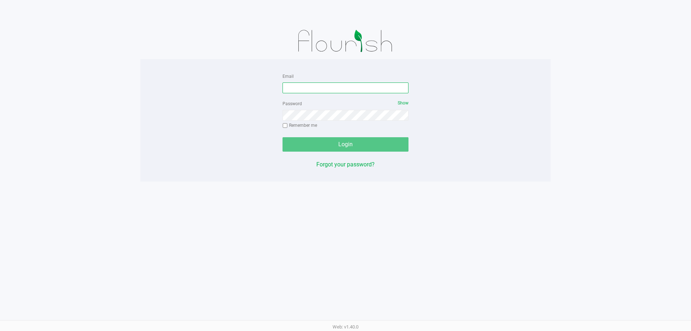
click at [329, 91] on input "Email" at bounding box center [346, 87] width 126 height 11
type input "[EMAIL_ADDRESS][DOMAIN_NAME]"
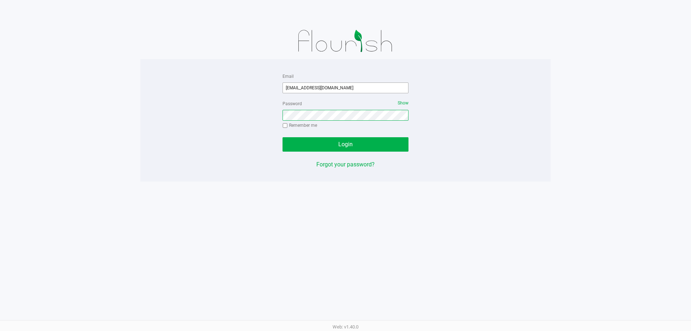
click at [283, 137] on button "Login" at bounding box center [346, 144] width 126 height 14
